Goal: Find specific fact: Find specific page/section

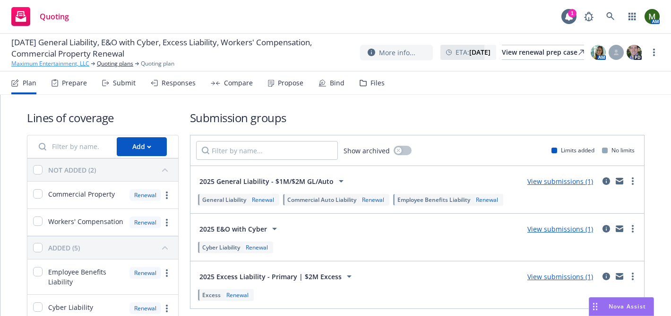
click at [39, 65] on link "Maximum Entertainment, LLC" at bounding box center [50, 64] width 78 height 9
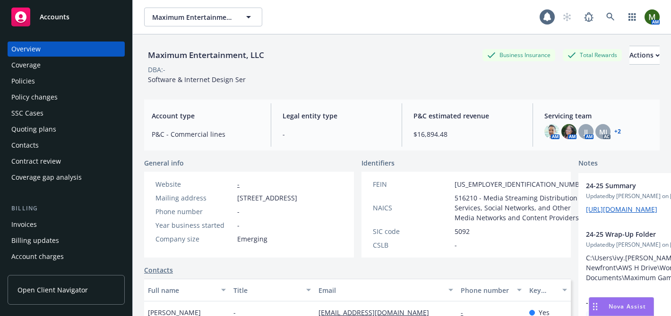
click at [30, 81] on div "Policies" at bounding box center [23, 81] width 24 height 15
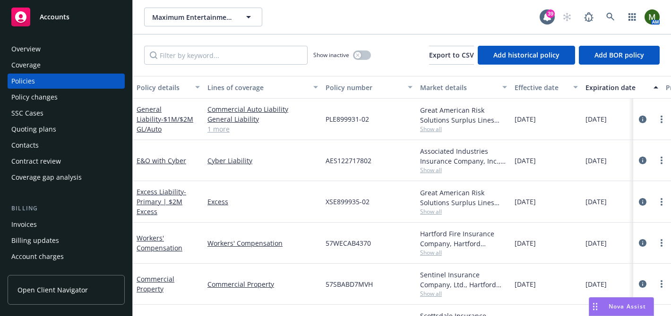
click at [349, 122] on span "PLE899931-02" at bounding box center [346, 119] width 43 height 10
copy span "PLE899931-02"
